Goal: Task Accomplishment & Management: Manage account settings

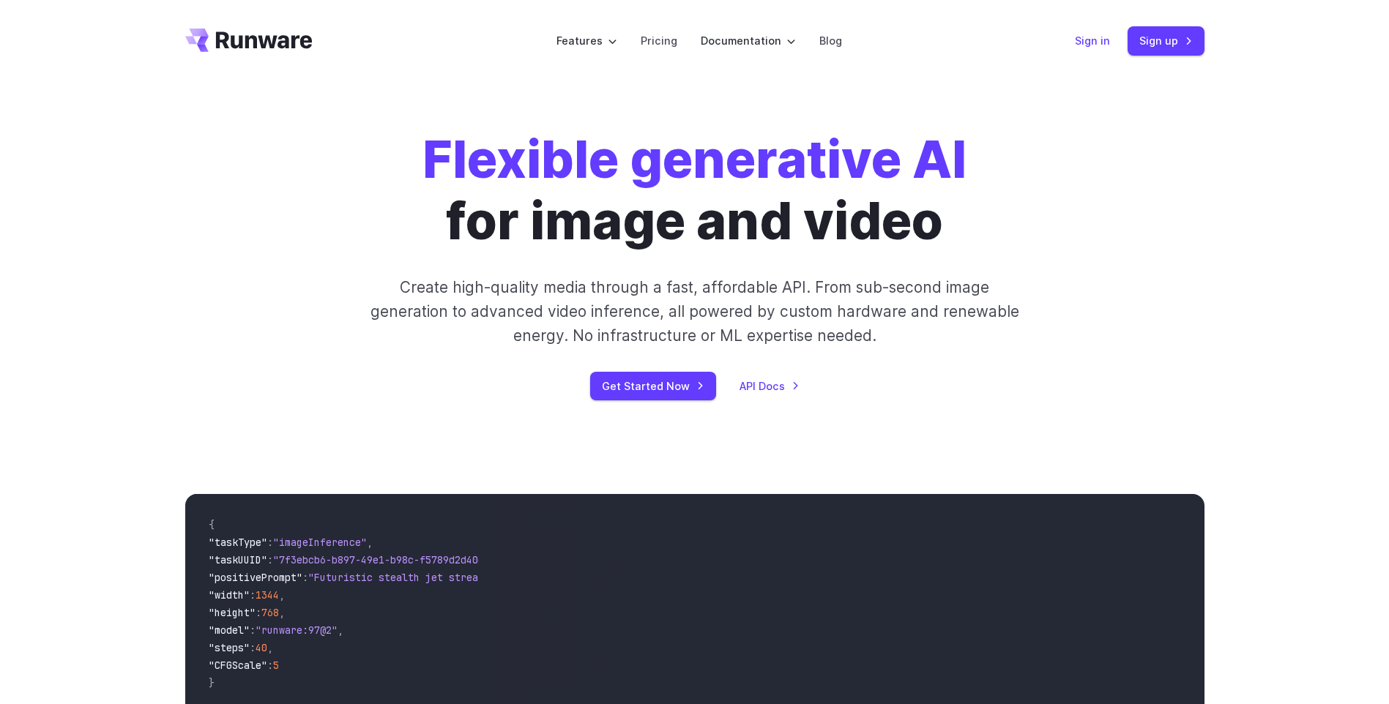
click at [1104, 42] on link "Sign in" at bounding box center [1092, 40] width 35 height 17
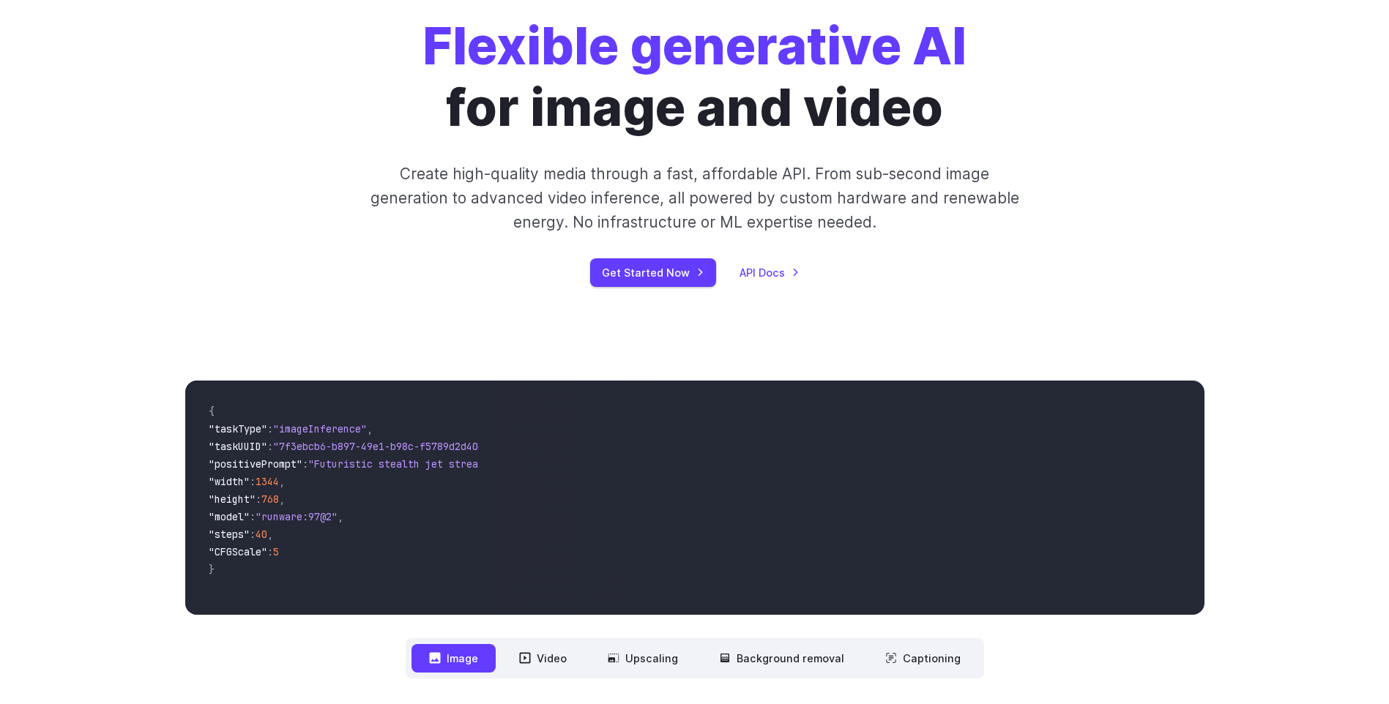
scroll to position [366, 0]
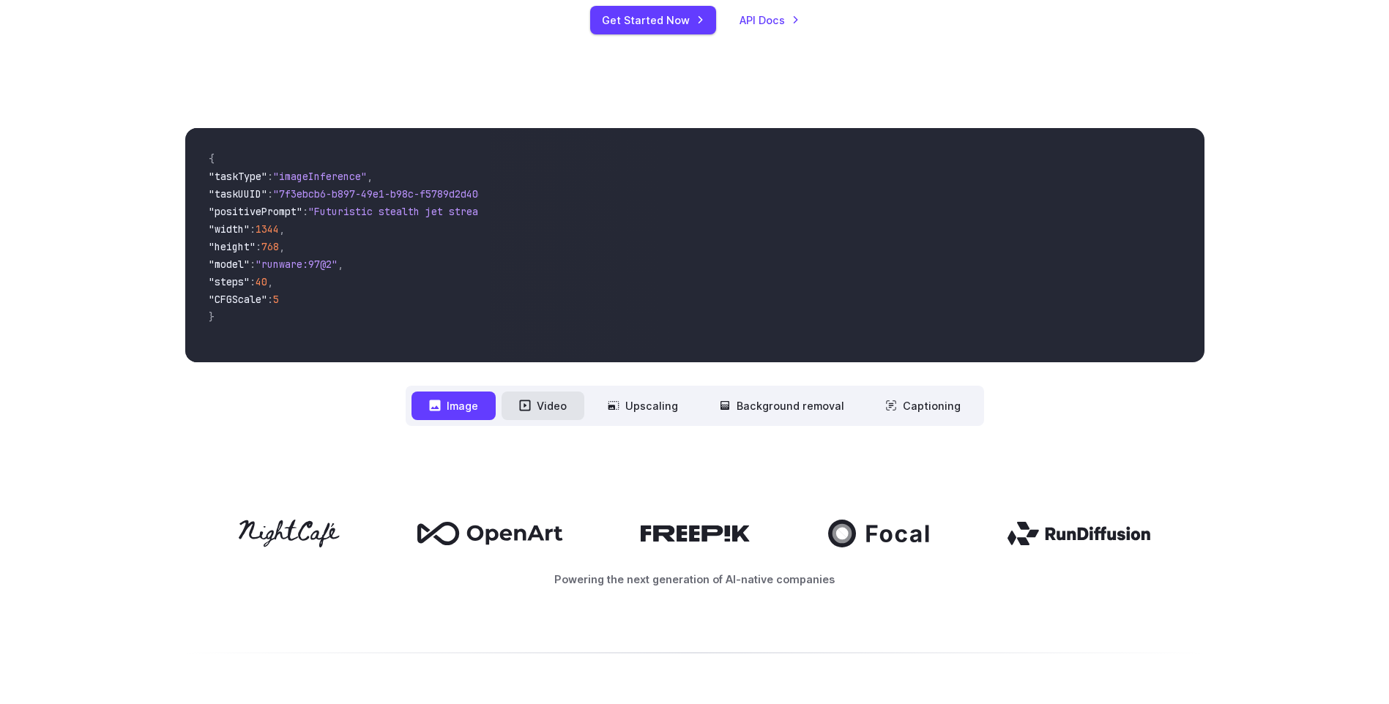
click at [551, 406] on button "Video" at bounding box center [543, 406] width 83 height 29
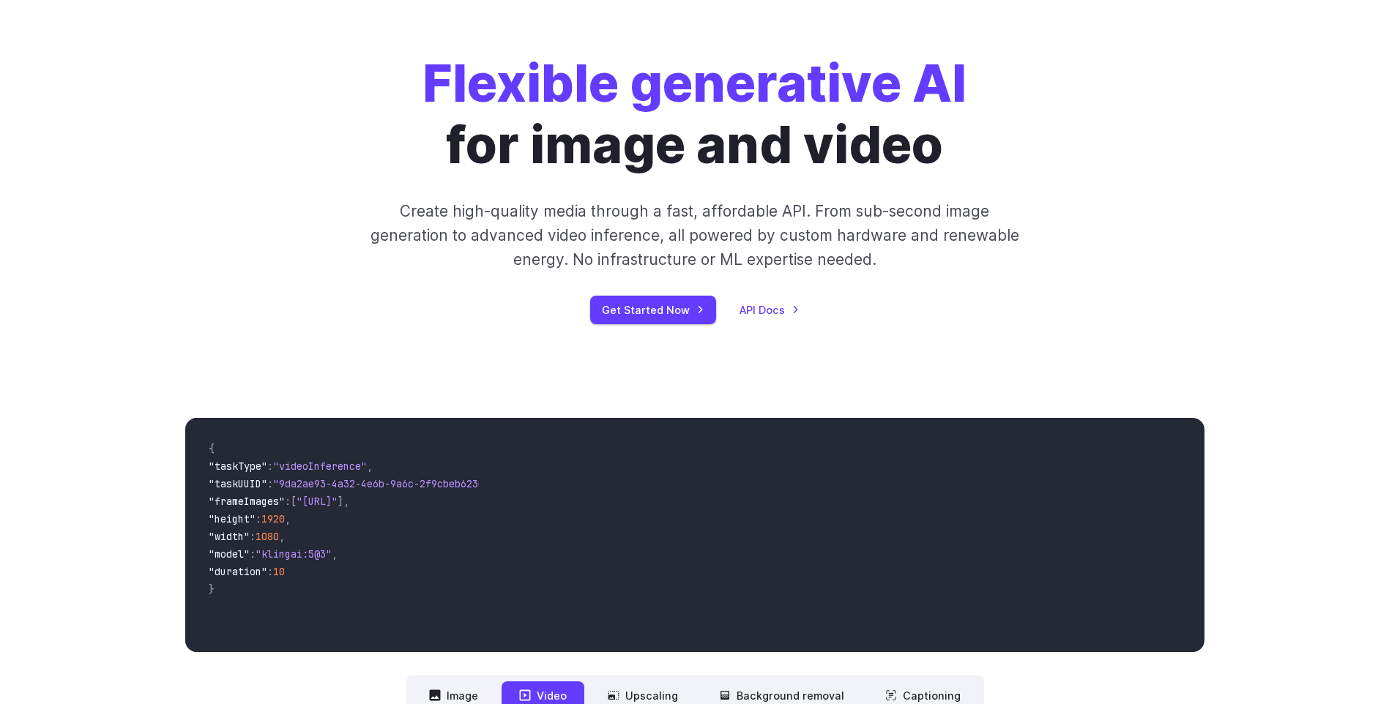
scroll to position [73, 0]
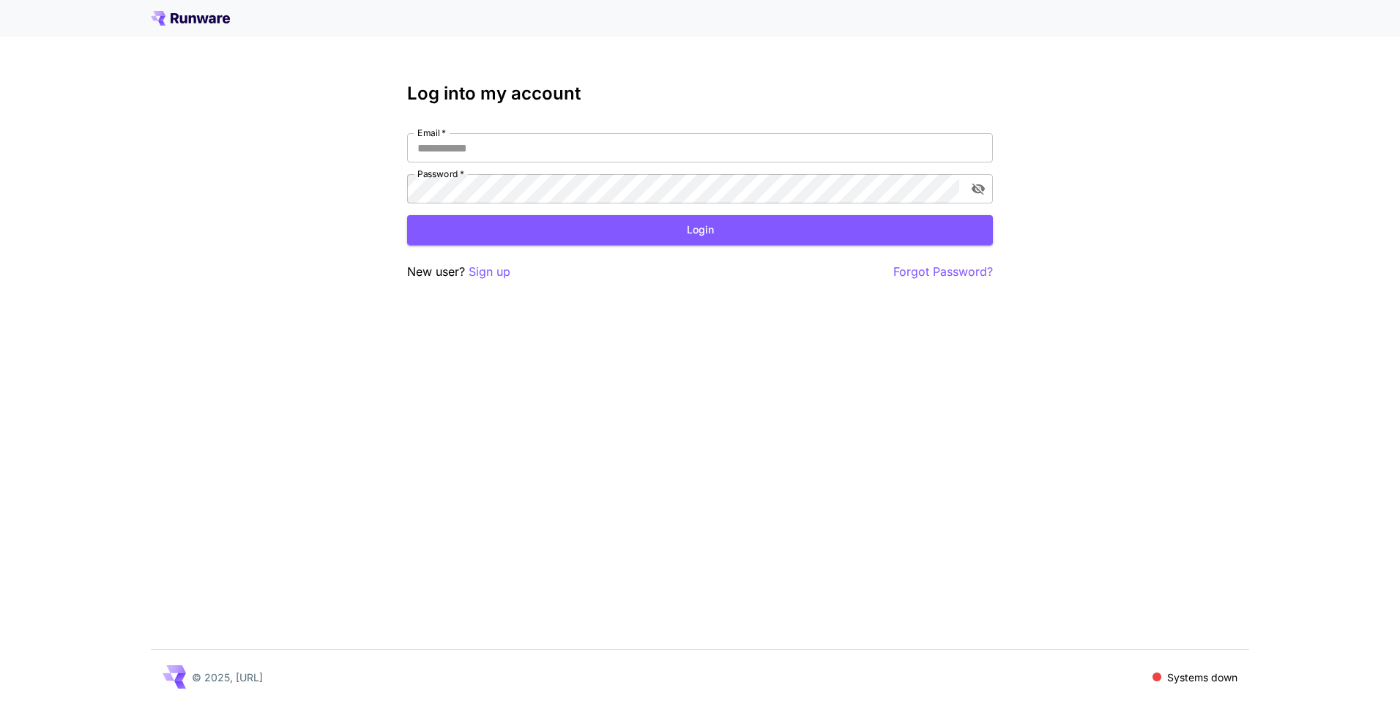
click at [513, 275] on div "New user? Sign up Forgot Password?" at bounding box center [700, 272] width 586 height 18
click at [487, 271] on p "Sign up" at bounding box center [490, 272] width 42 height 18
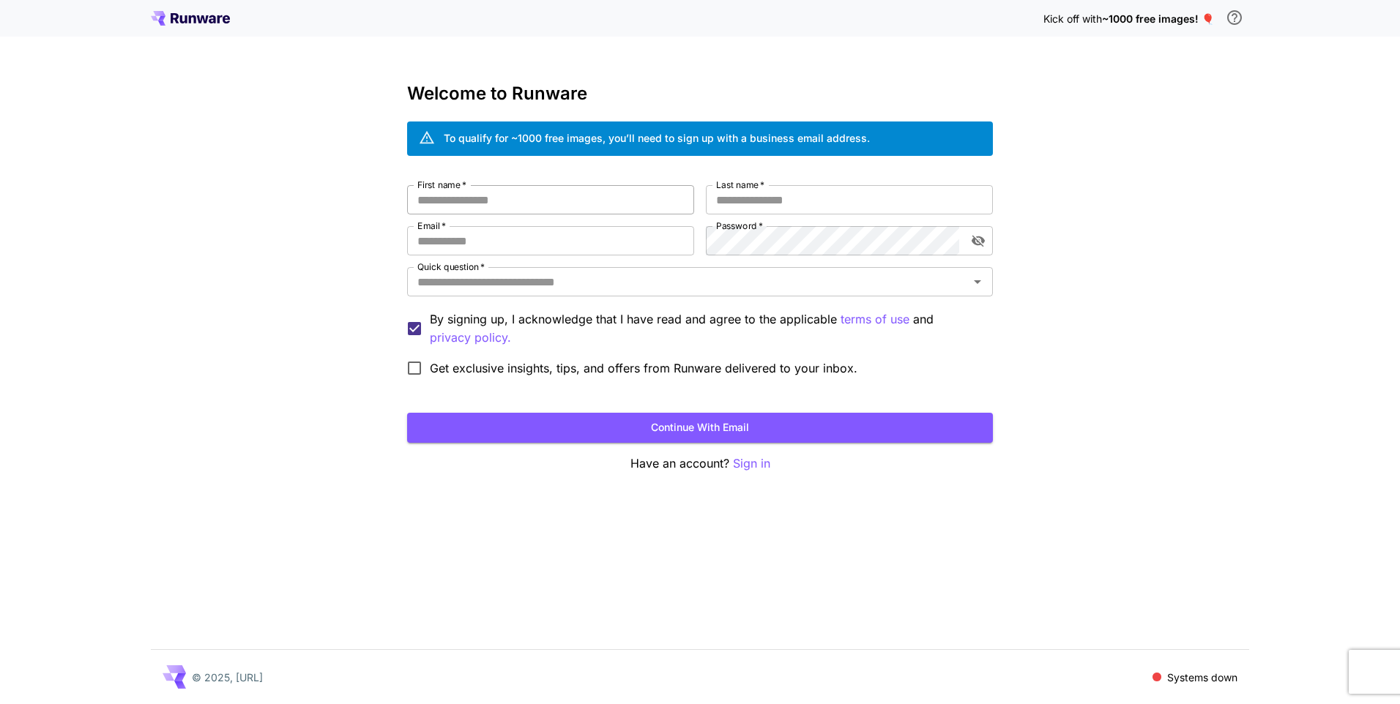
click at [514, 209] on input "First name   *" at bounding box center [550, 199] width 287 height 29
type input "*****"
type input "******"
click at [483, 250] on input "Email   *" at bounding box center [550, 240] width 287 height 29
type input "**********"
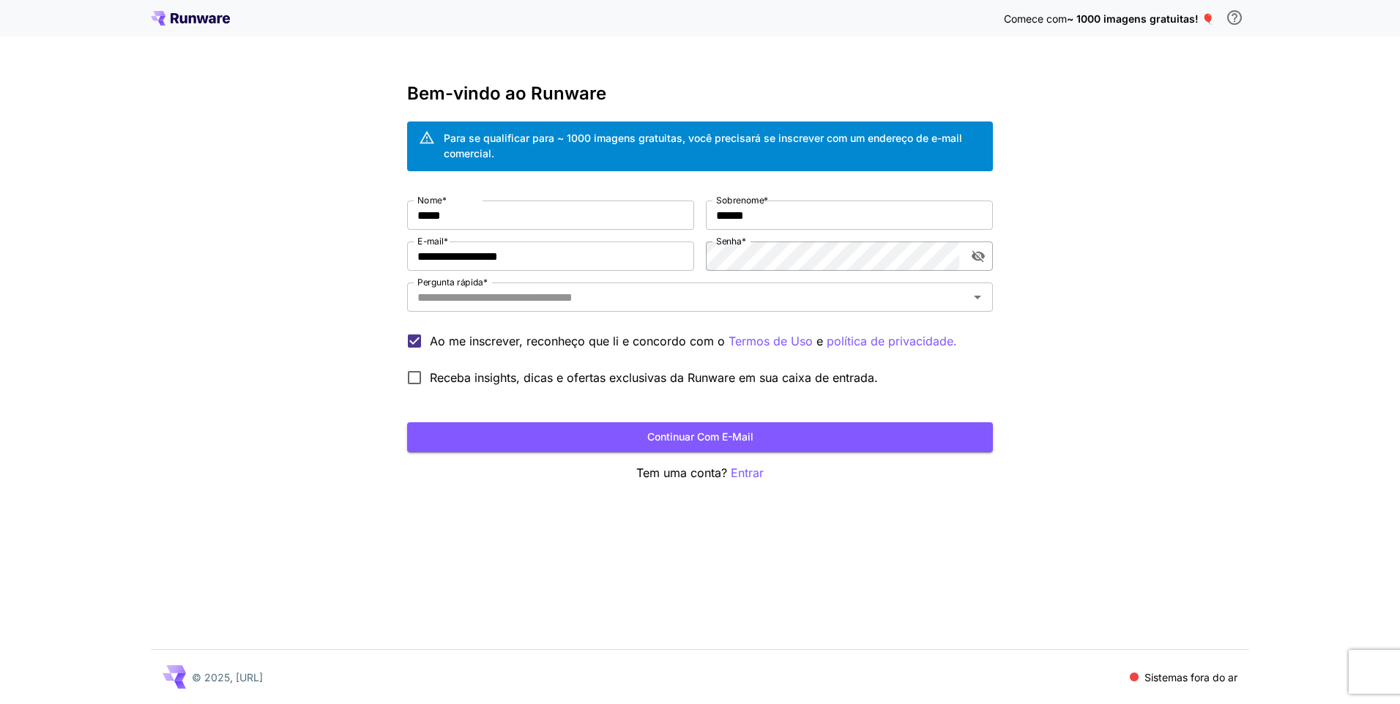
click at [978, 254] on icon "Alternar visibilidade de senha" at bounding box center [978, 256] width 15 height 15
click at [978, 255] on icon "Alternar visibilidade de senha" at bounding box center [978, 256] width 15 height 15
click at [915, 306] on input "Pergunta rápida *" at bounding box center [688, 297] width 553 height 21
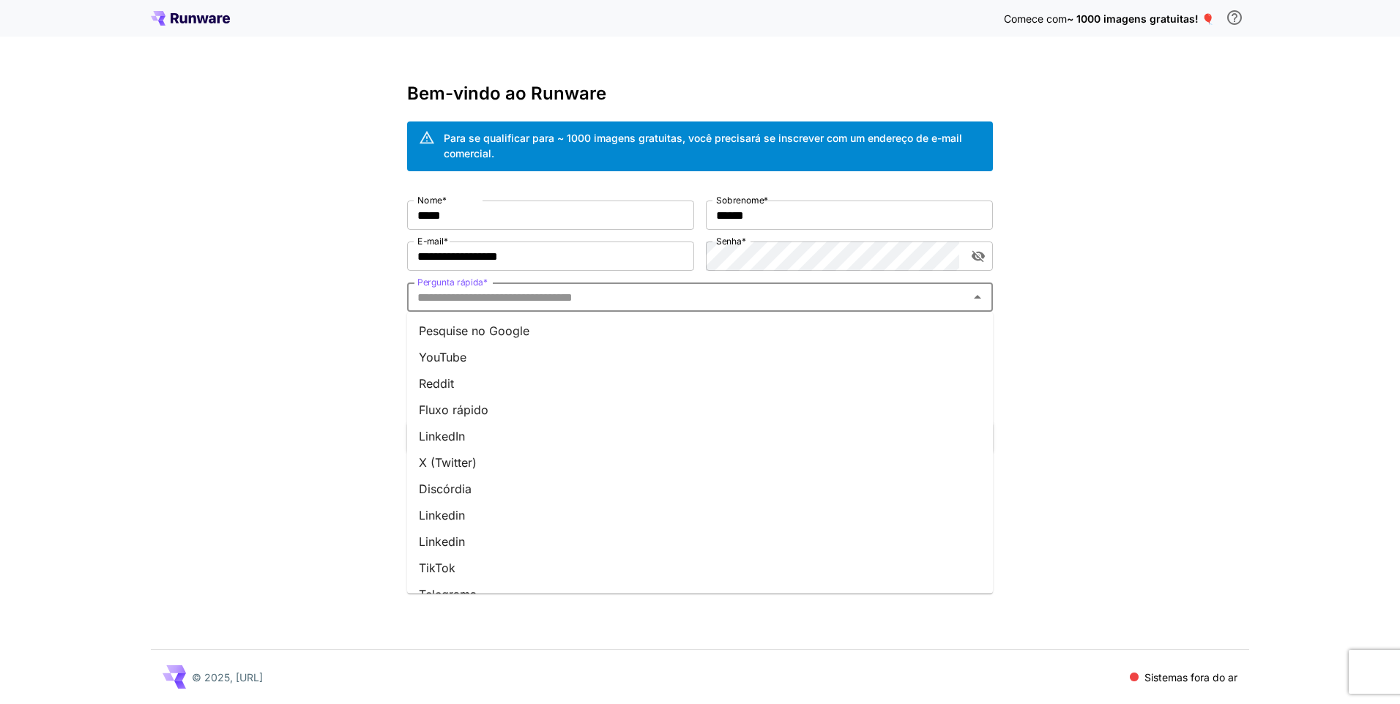
click at [812, 355] on li "YouTube" at bounding box center [700, 357] width 586 height 26
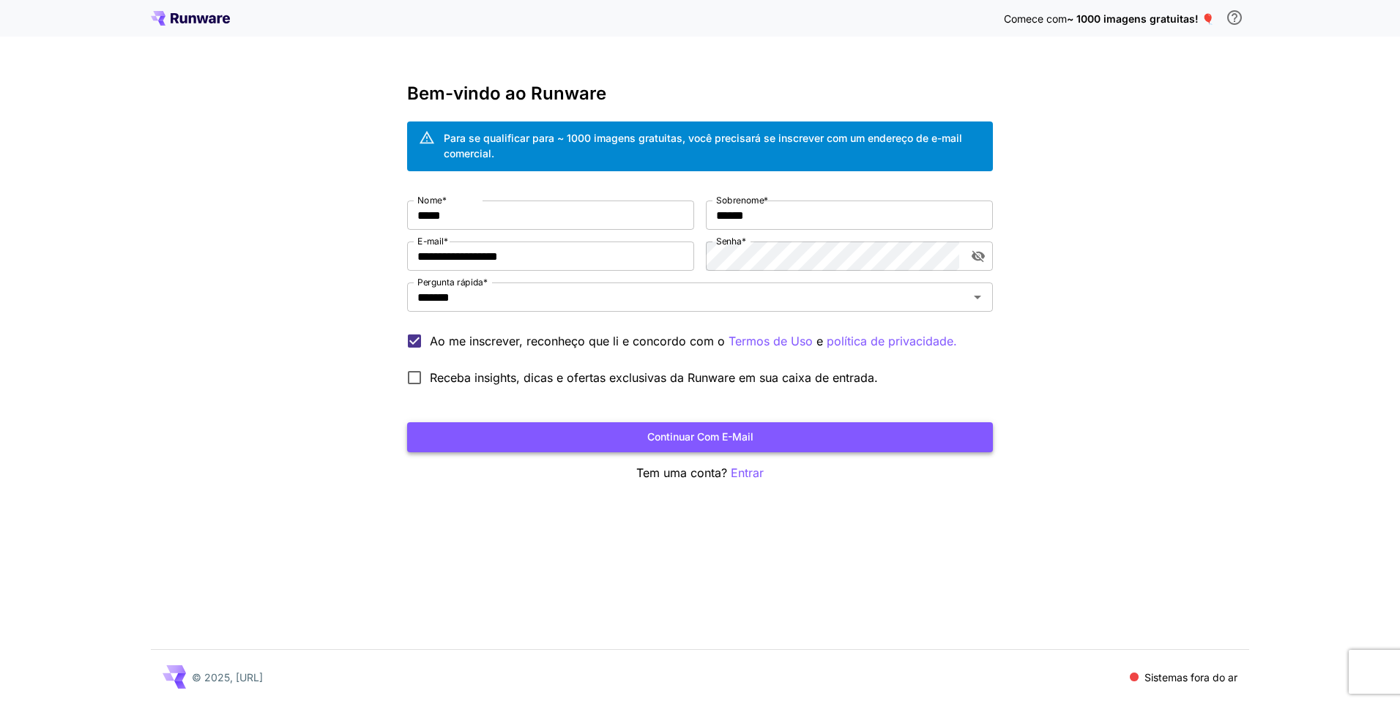
click at [551, 427] on button "Continuar com e-mail" at bounding box center [700, 438] width 586 height 30
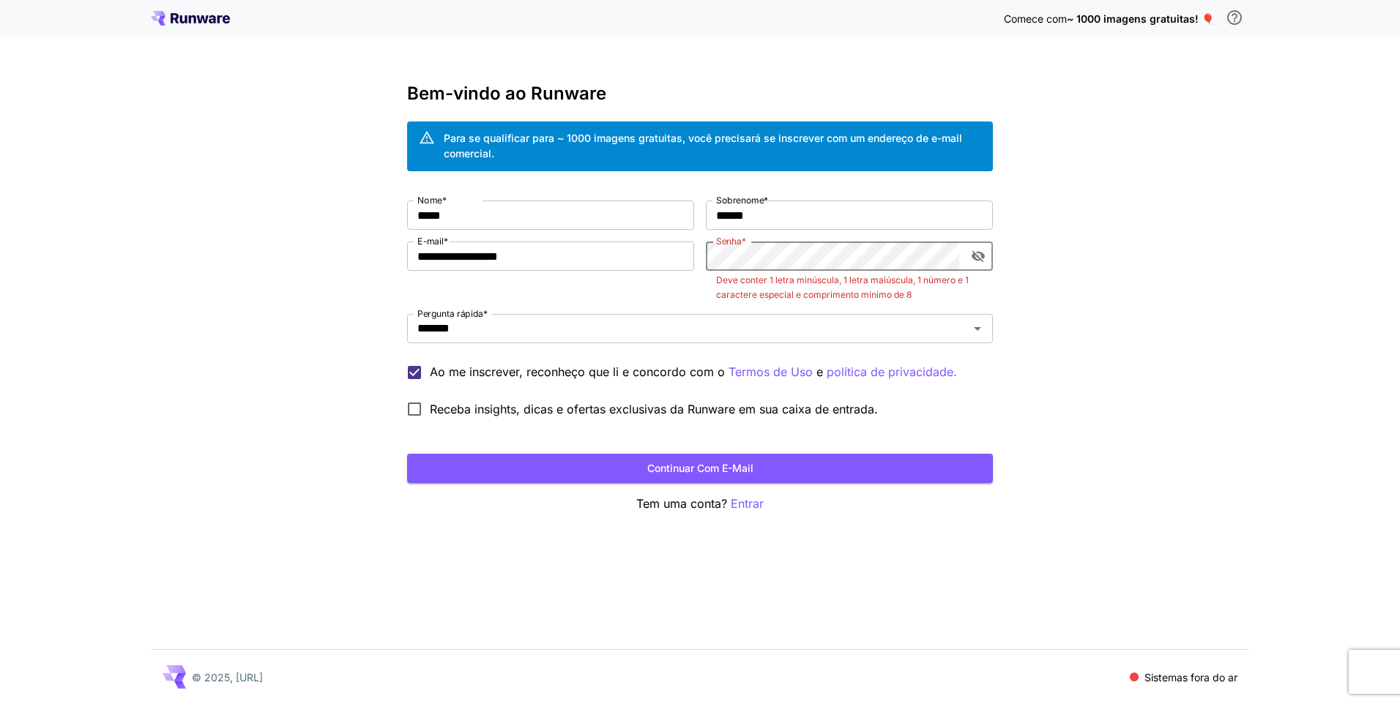
click at [562, 239] on div "**********" at bounding box center [700, 313] width 586 height 224
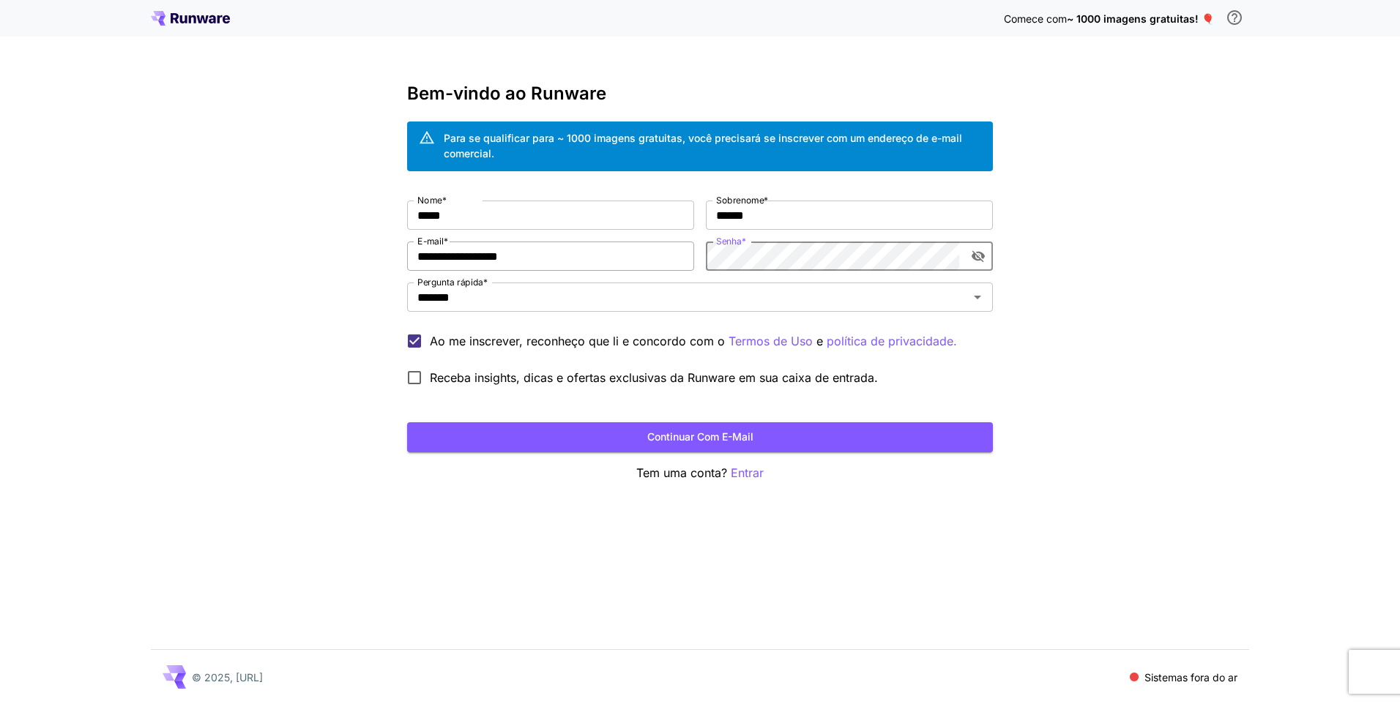
click at [617, 267] on div "**********" at bounding box center [700, 297] width 586 height 193
click button "Continuar com e-mail" at bounding box center [700, 438] width 586 height 30
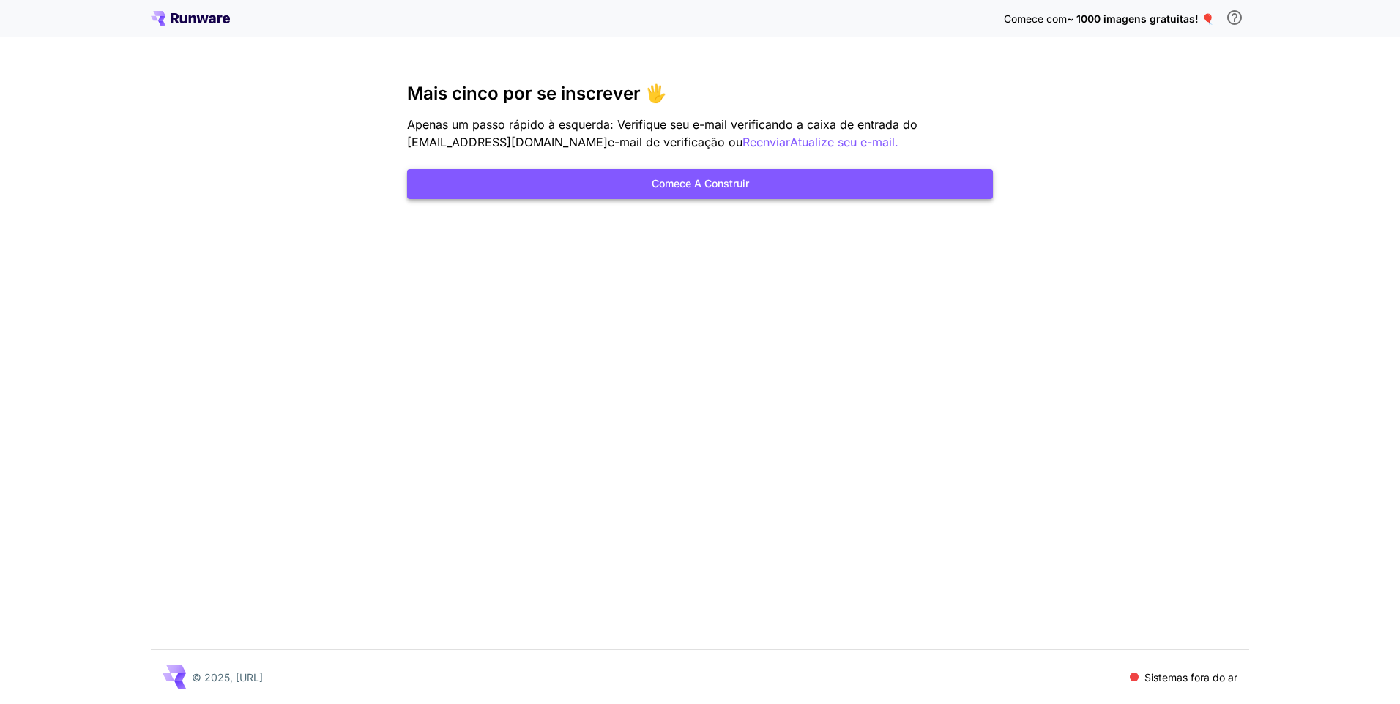
click at [593, 190] on button "Comece a construir" at bounding box center [700, 184] width 586 height 30
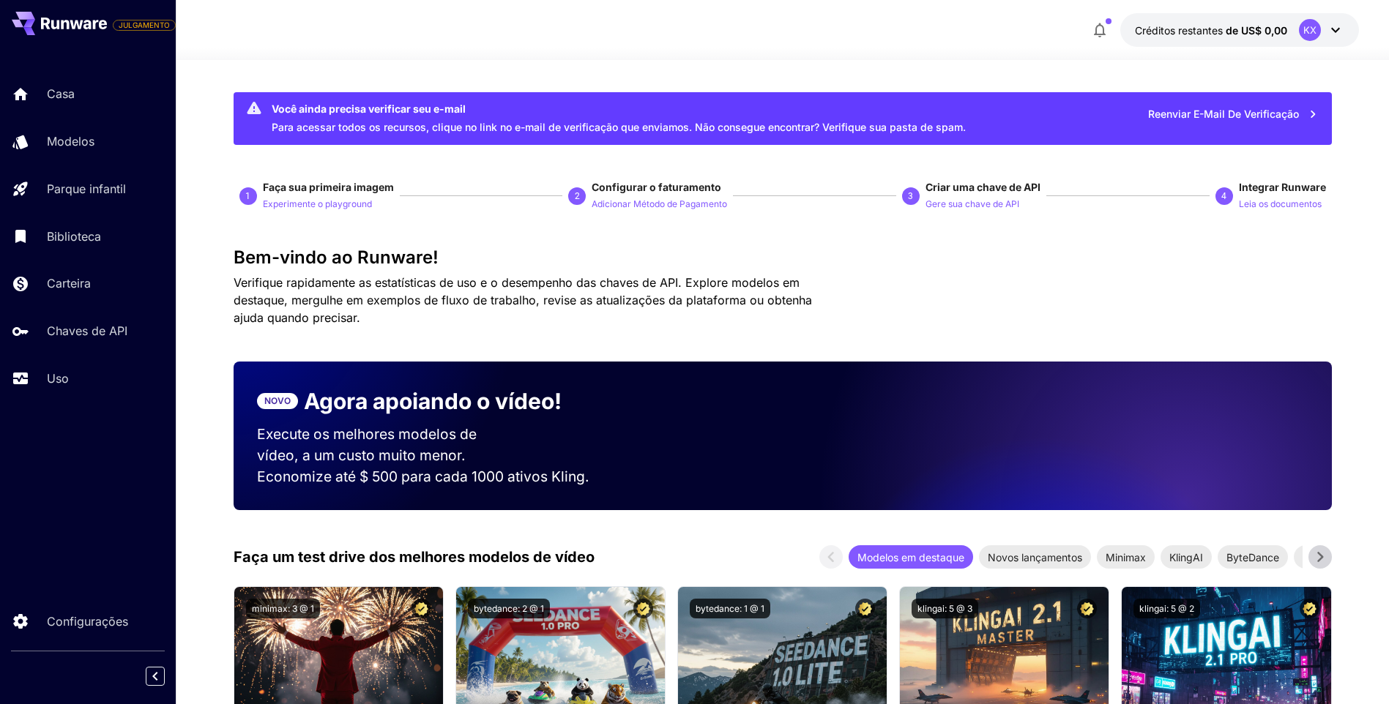
click at [92, 21] on icon at bounding box center [74, 24] width 66 height 12
click at [1334, 29] on icon at bounding box center [1336, 30] width 18 height 18
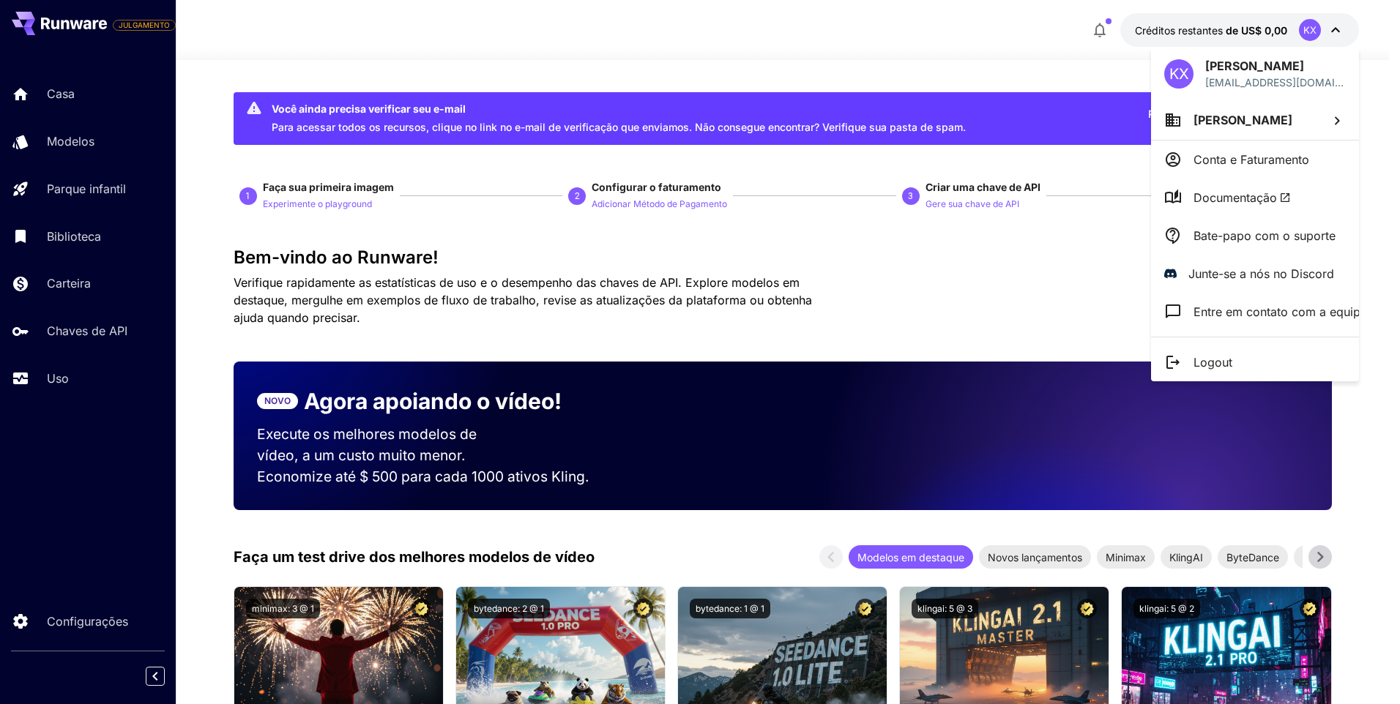
click at [67, 64] on div at bounding box center [700, 352] width 1400 height 704
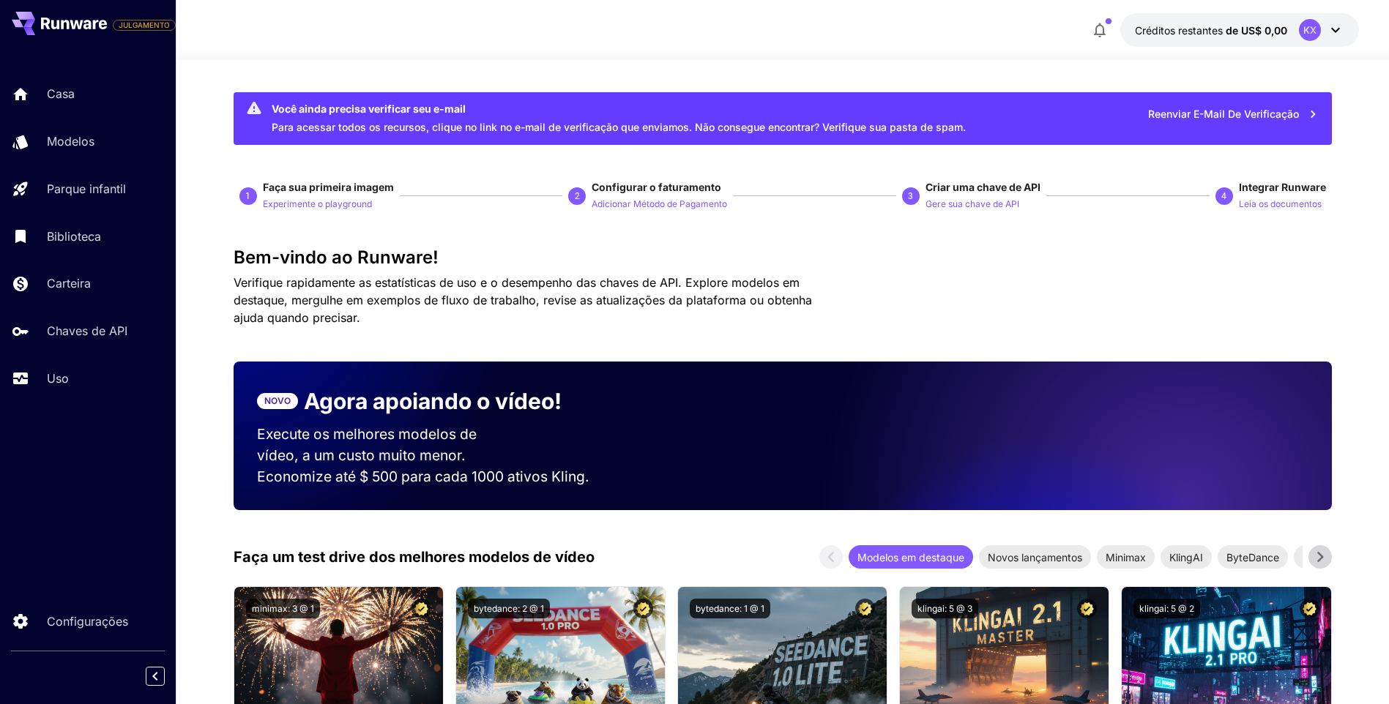
click at [76, 103] on div "KX Karol Xavier karrol64@gmail.com Karol Xavier Conta e Faturamento Documentaçã…" at bounding box center [117, 352] width 234 height 704
click at [72, 624] on p "Configurações" at bounding box center [90, 622] width 81 height 18
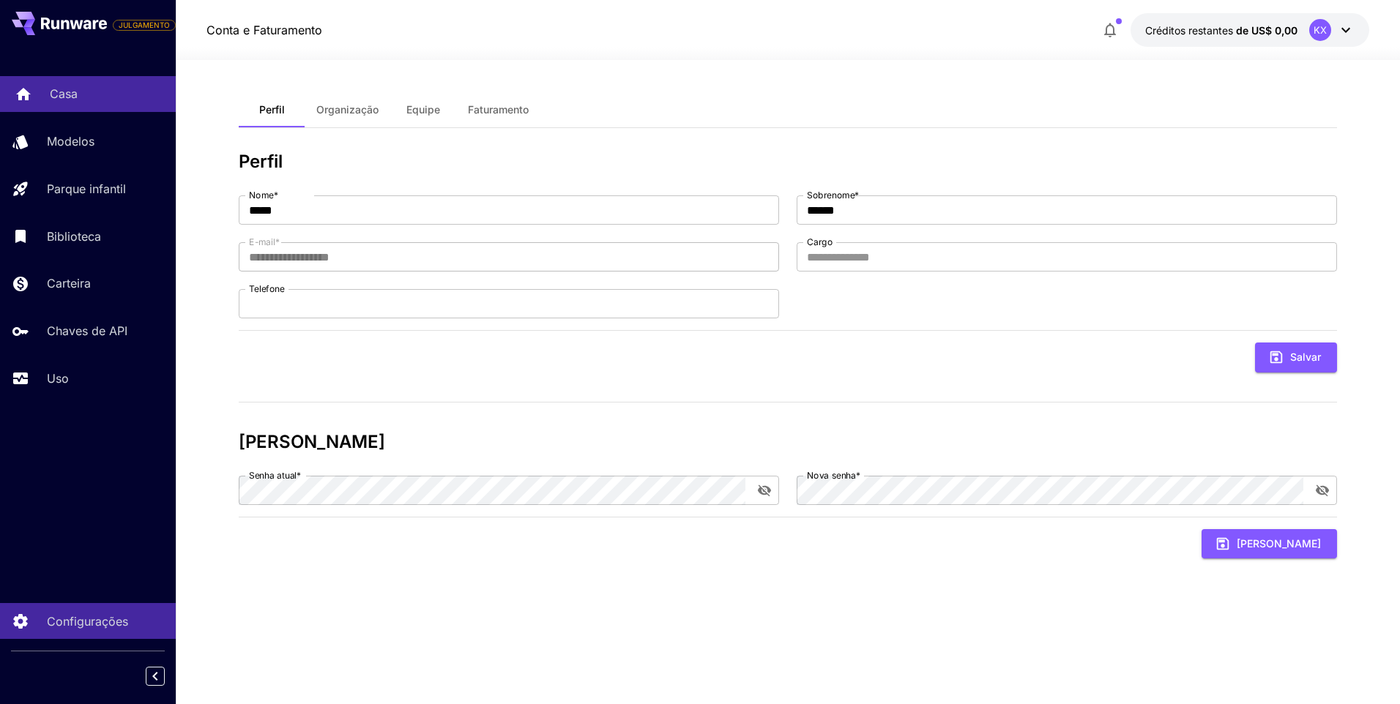
click at [127, 97] on div "Casa" at bounding box center [107, 94] width 114 height 18
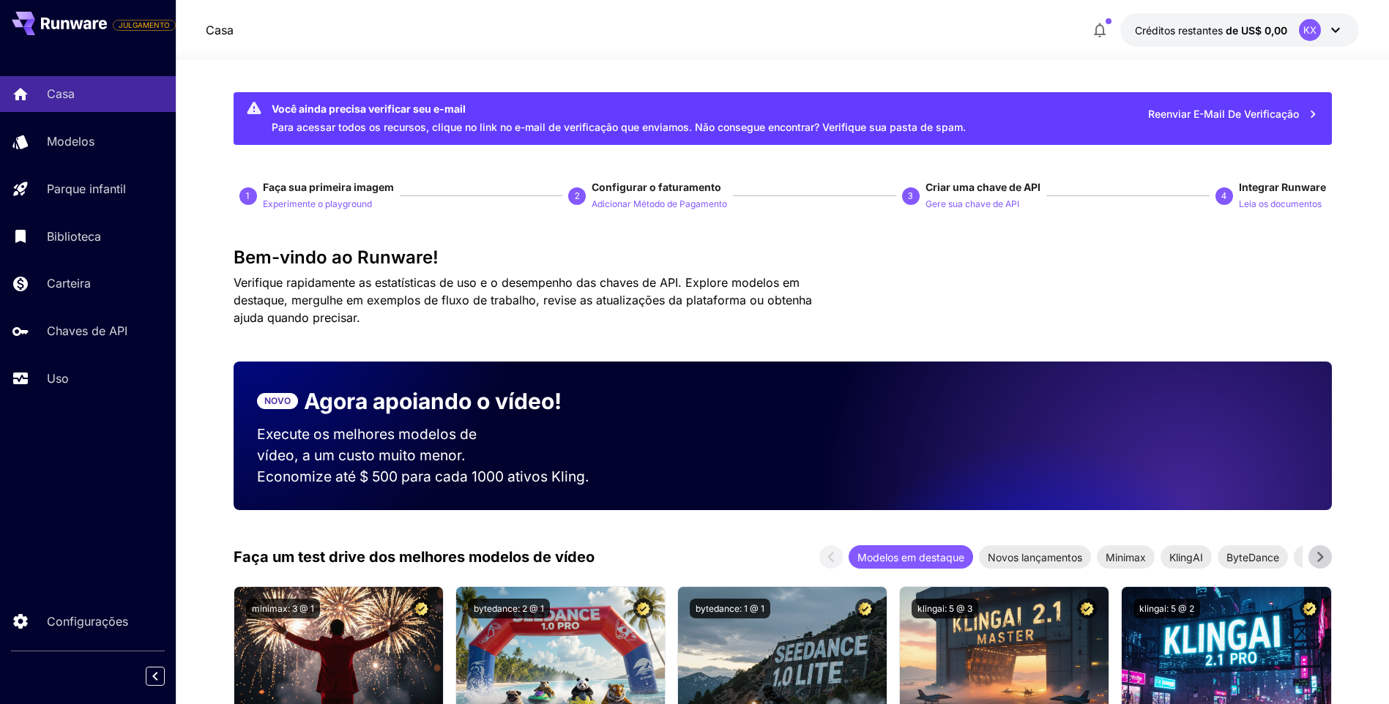
click at [1336, 40] on div "KX" at bounding box center [1321, 30] width 45 height 22
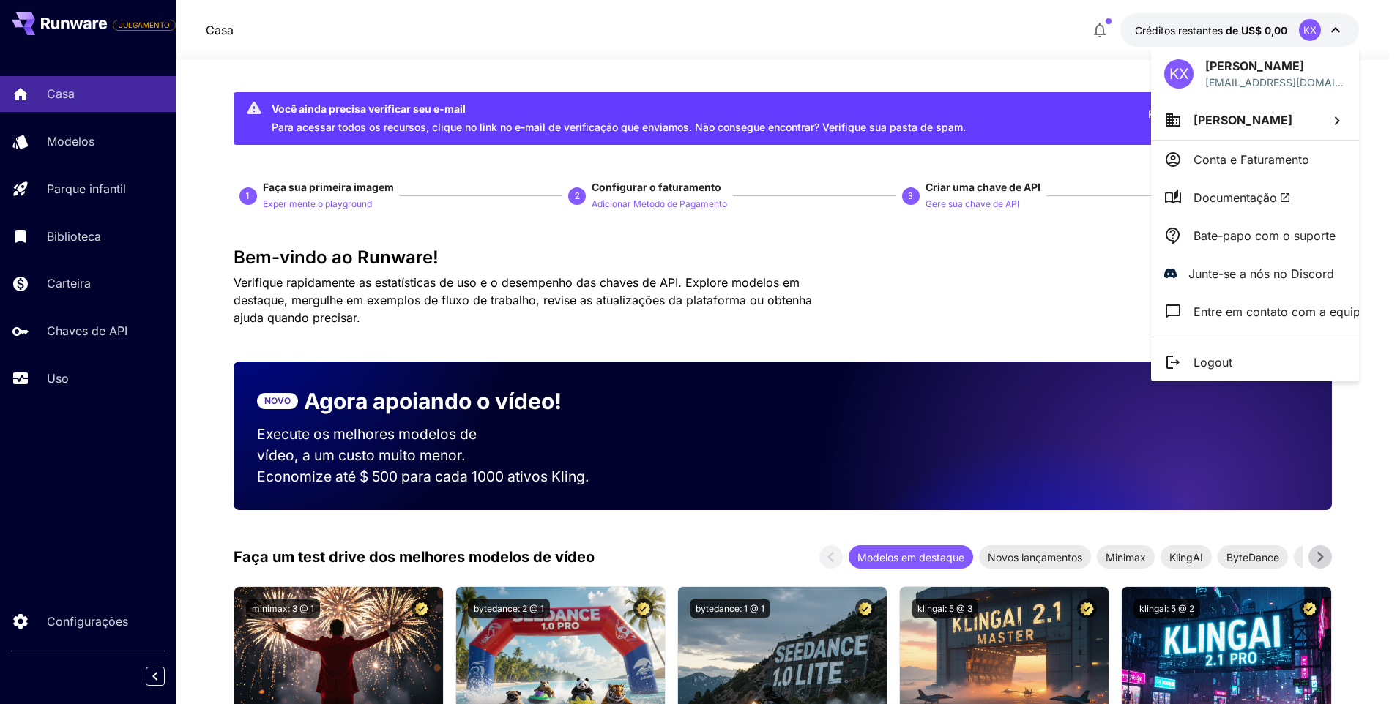
click at [83, 87] on div at bounding box center [700, 352] width 1400 height 704
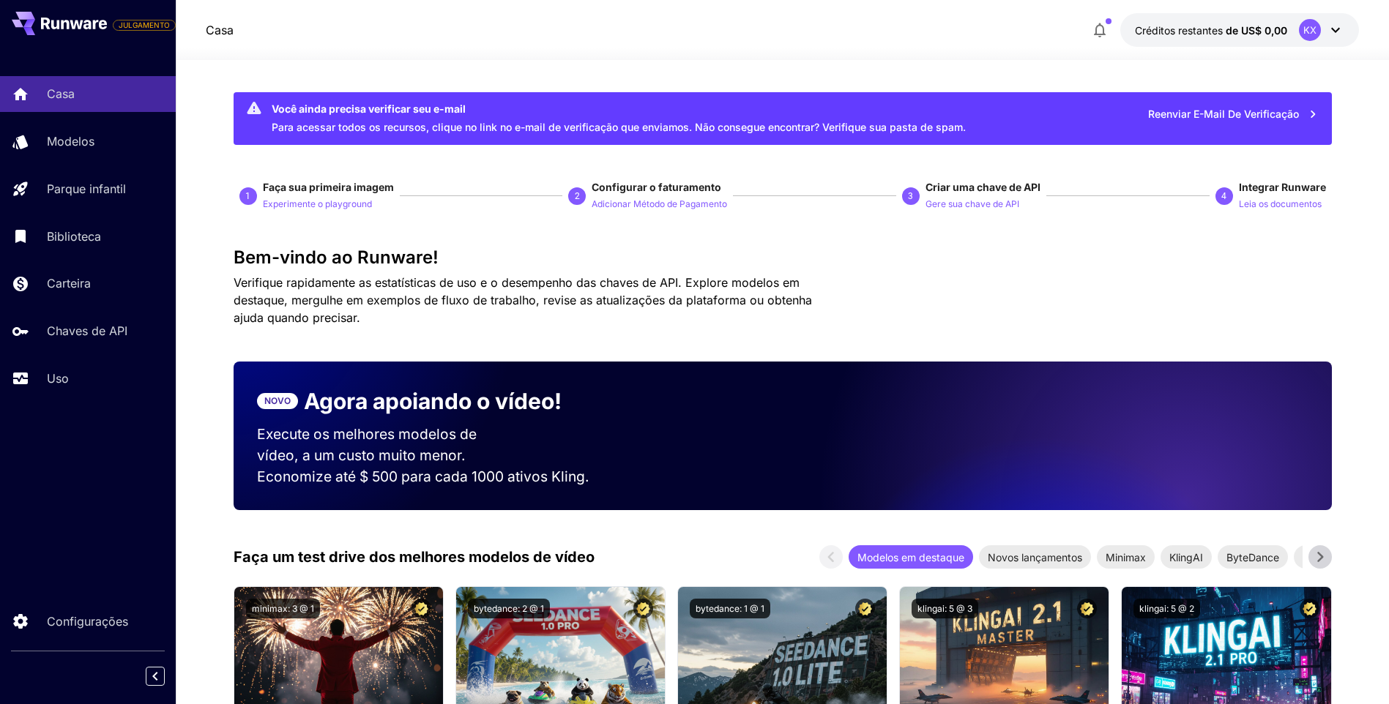
click at [77, 149] on p "Modelos" at bounding box center [71, 142] width 48 height 18
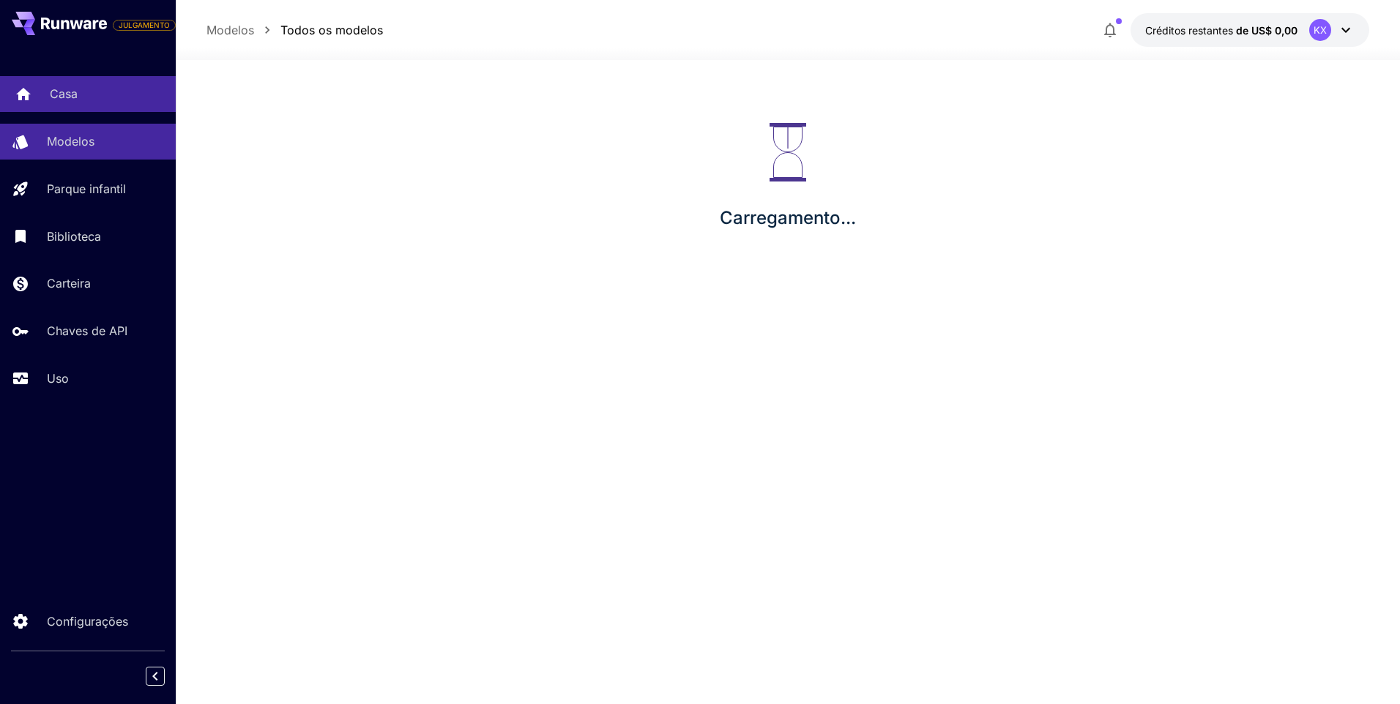
click at [108, 92] on div "Casa" at bounding box center [107, 94] width 114 height 18
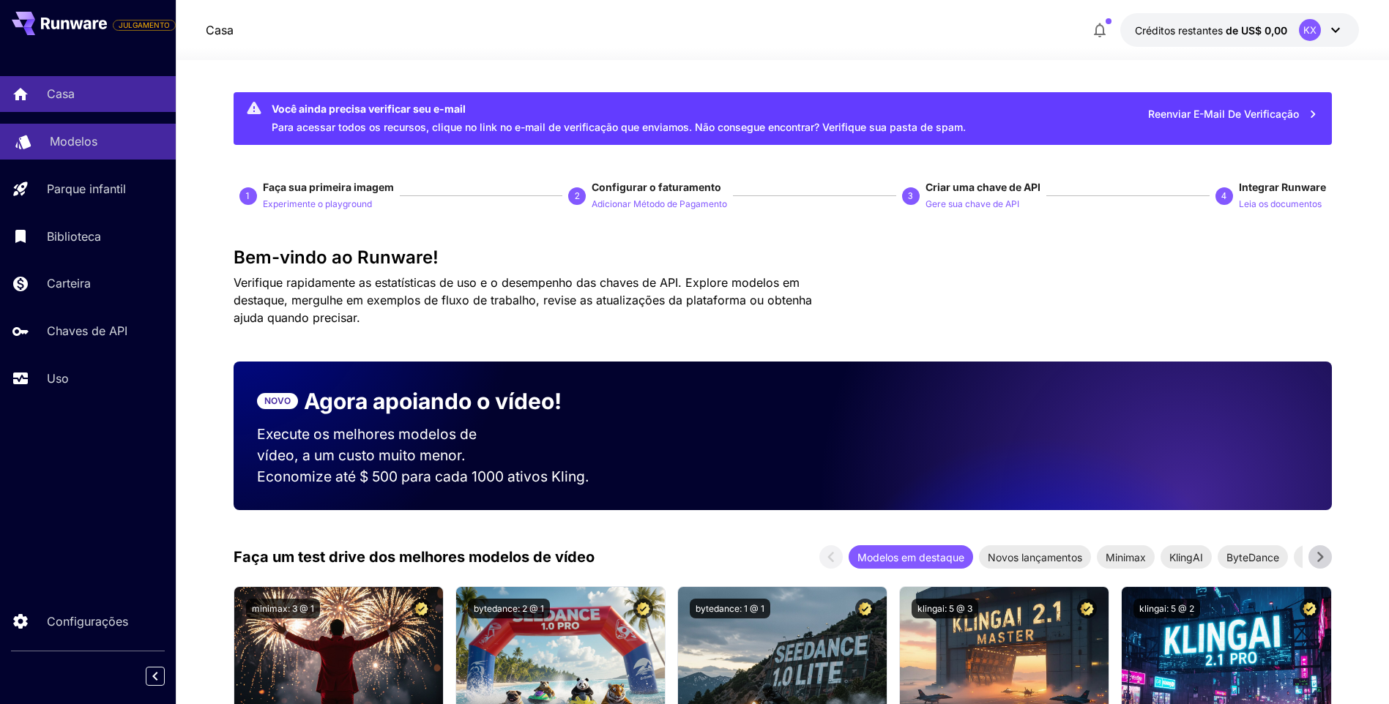
click at [82, 149] on p "Modelos" at bounding box center [74, 142] width 48 height 18
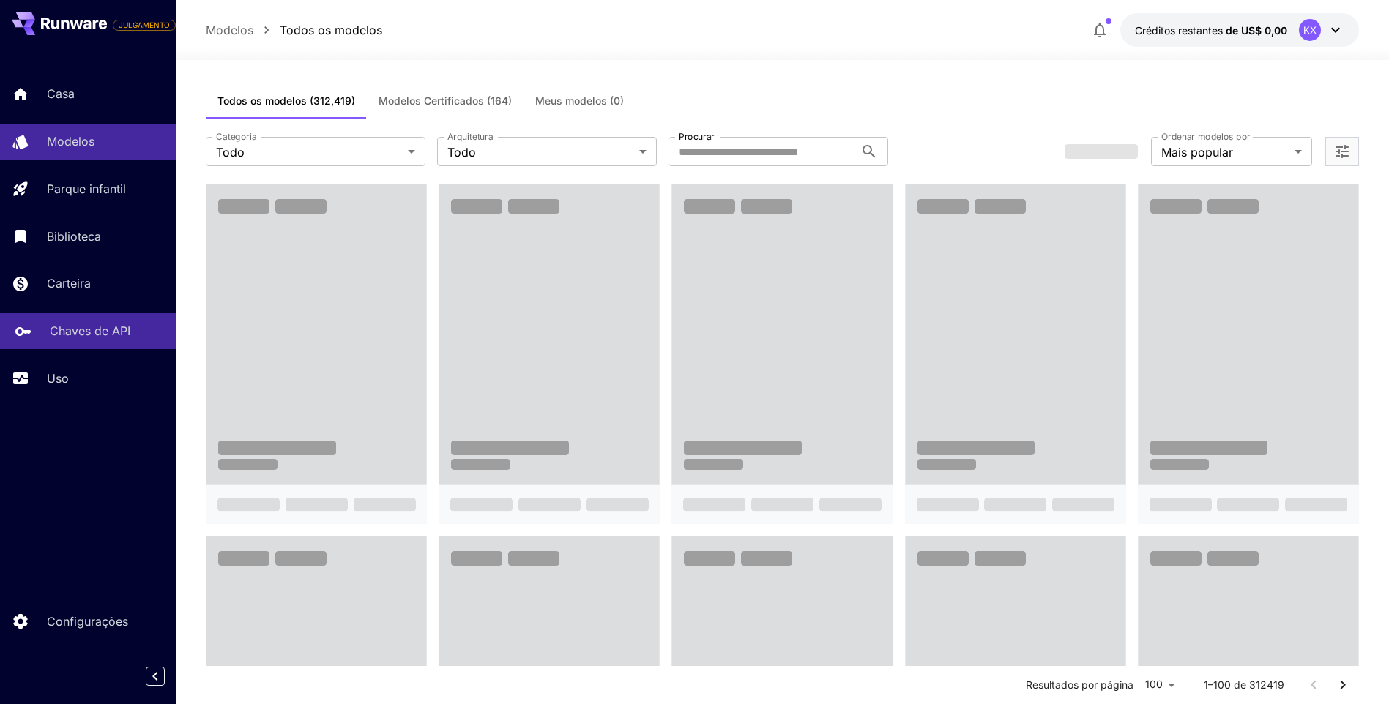
click at [72, 318] on link "Chaves de API" at bounding box center [88, 331] width 176 height 36
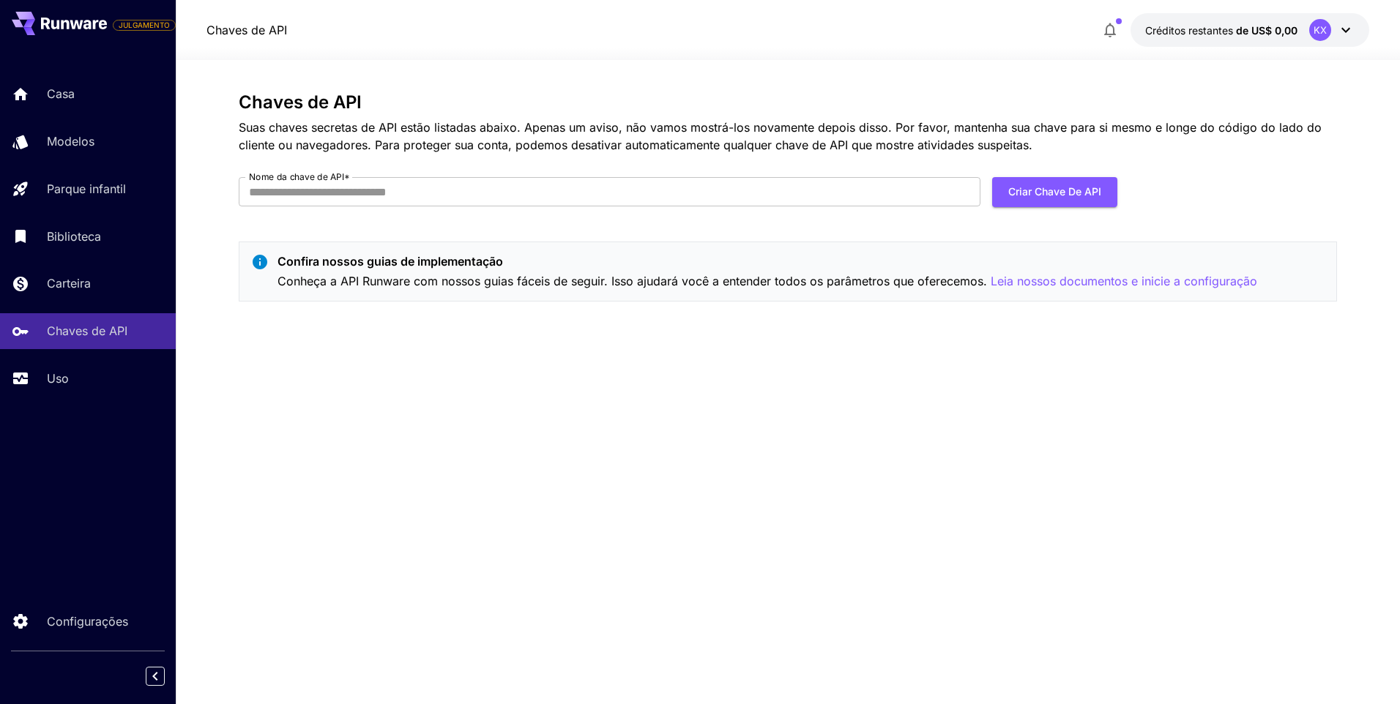
click at [1013, 176] on div "Chaves de API Suas chaves secretas de API estão listadas abaixo. Apenas um avis…" at bounding box center [788, 202] width 1098 height 221
click at [1024, 201] on font "Criar chave de API" at bounding box center [1054, 192] width 93 height 18
click at [516, 200] on input "Nome da chave de API *" at bounding box center [610, 191] width 742 height 29
type input "**********"
click at [1022, 201] on font "Criar chave de API" at bounding box center [1054, 192] width 93 height 18
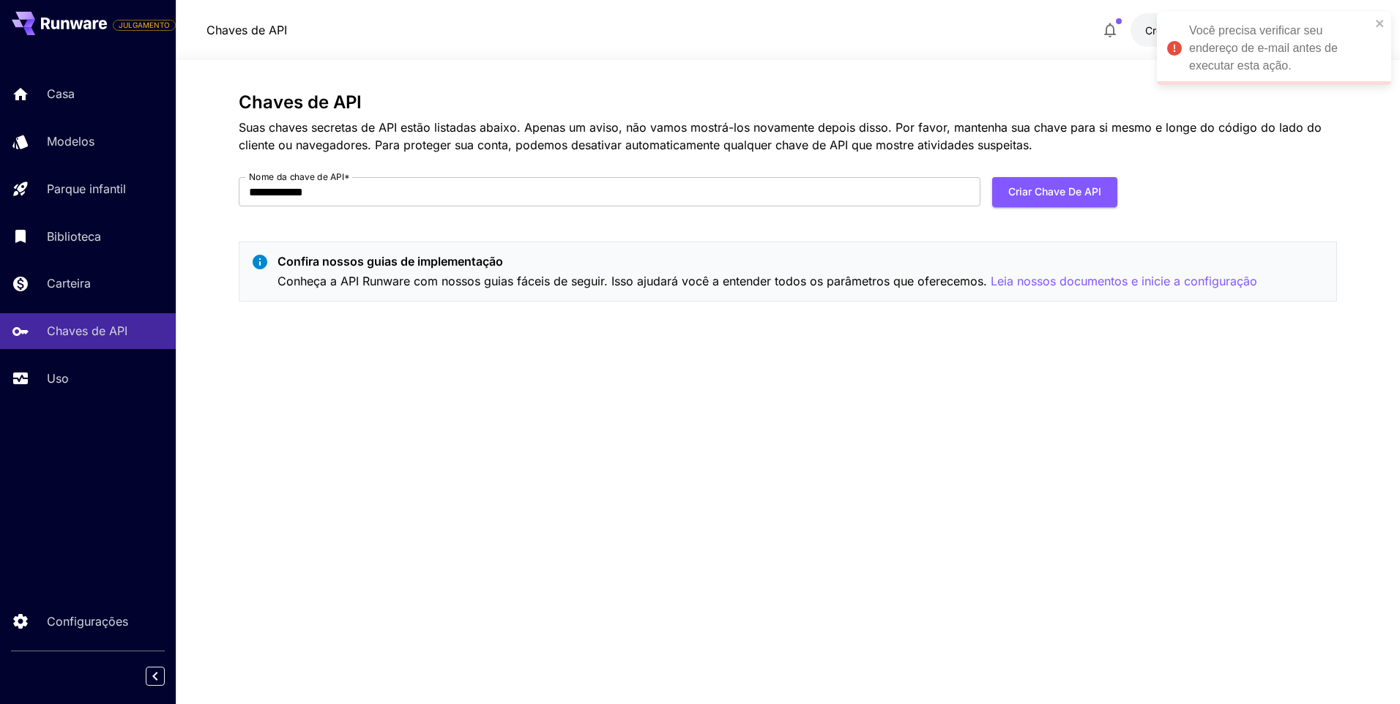
click at [1277, 62] on div "Você precisa verificar seu endereço de e-mail antes de executar esta ação." at bounding box center [1280, 48] width 182 height 53
click at [1063, 194] on button "Criar chave de API" at bounding box center [1054, 192] width 125 height 30
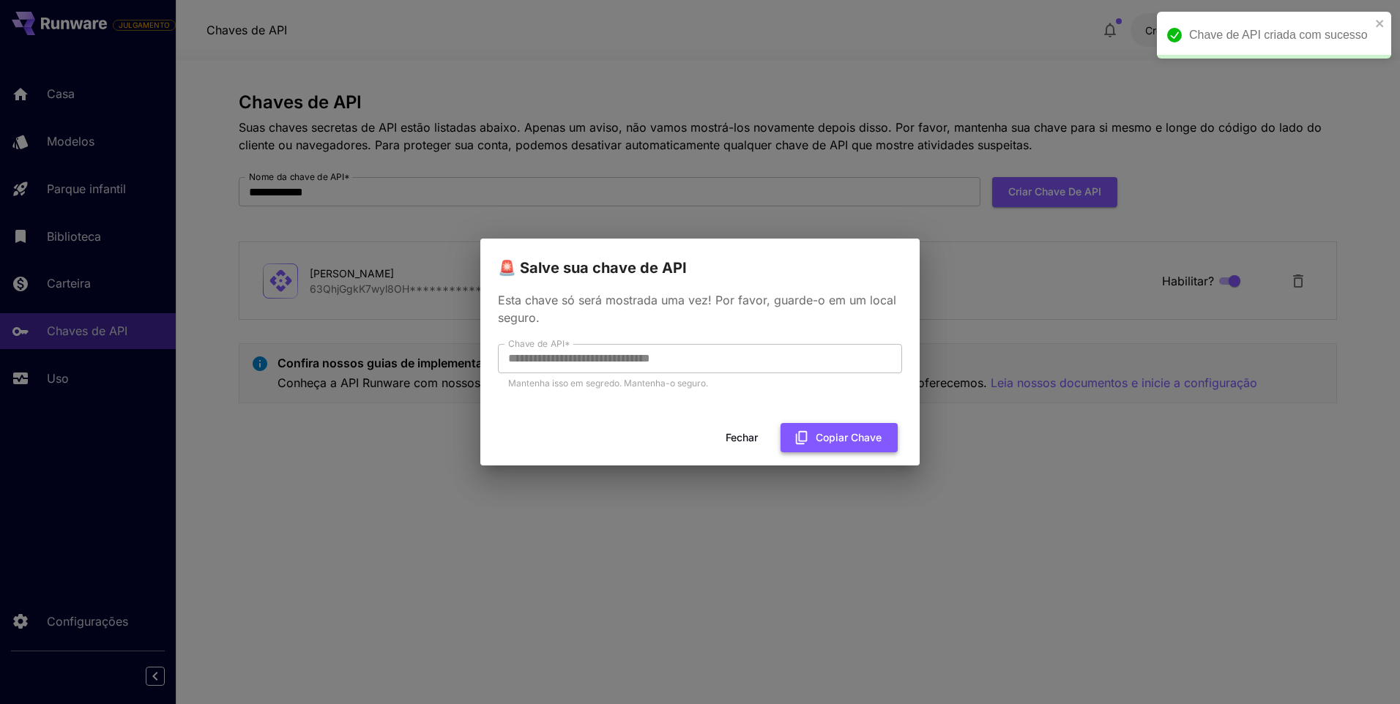
click at [816, 433] on font "Copiar chave" at bounding box center [849, 438] width 66 height 18
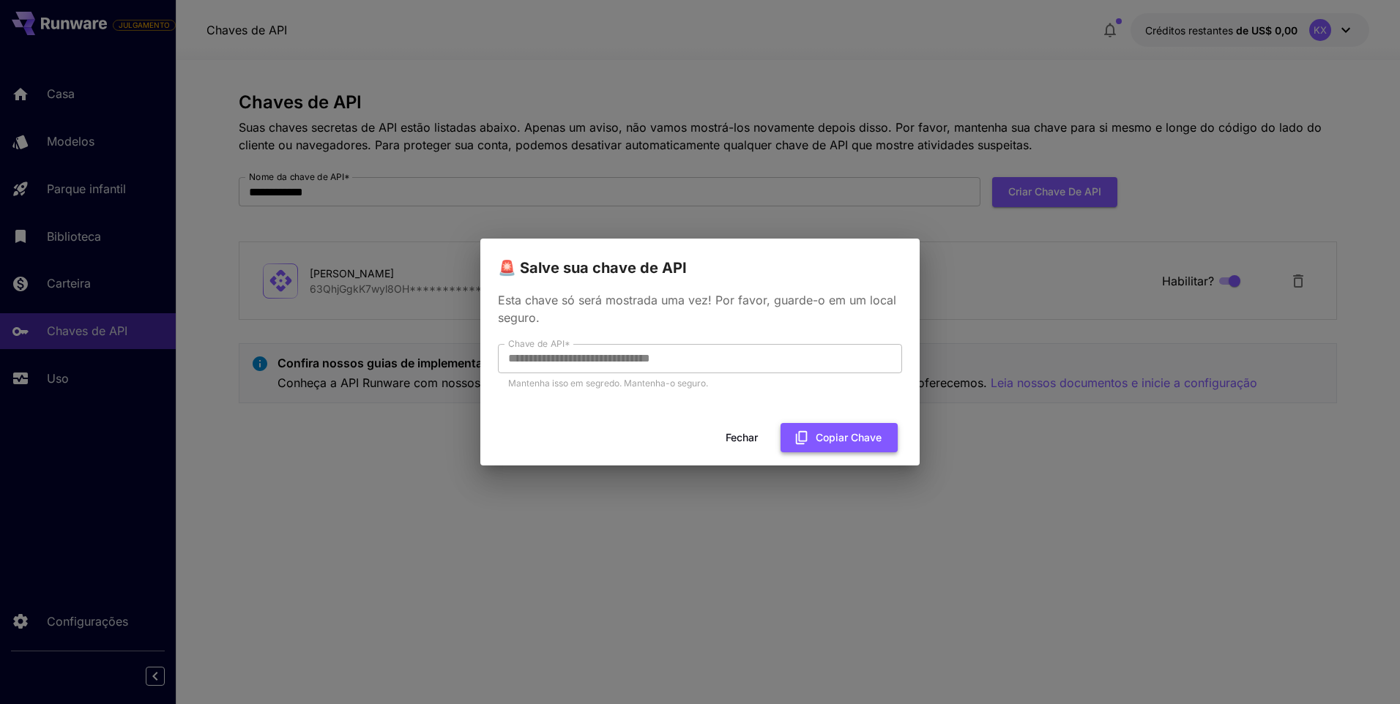
click at [814, 436] on button "Copiar chave" at bounding box center [839, 438] width 117 height 30
